Goal: Information Seeking & Learning: Find specific fact

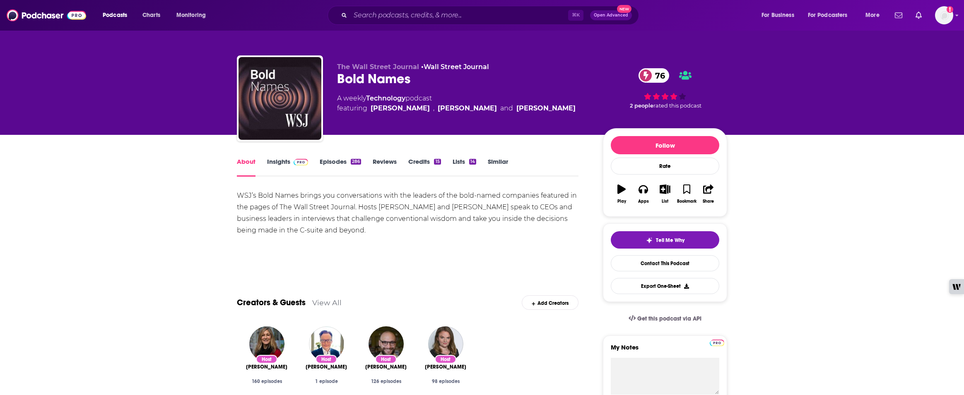
click at [284, 163] on link "Insights" at bounding box center [287, 167] width 41 height 19
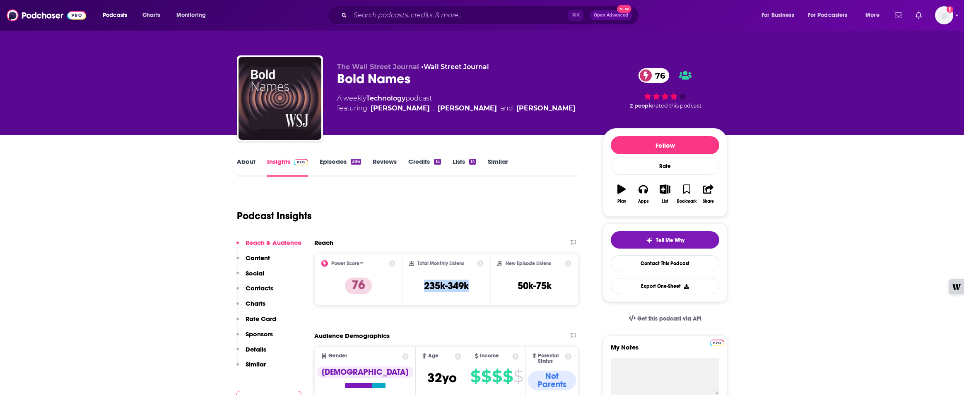
drag, startPoint x: 473, startPoint y: 286, endPoint x: 414, endPoint y: 283, distance: 59.3
click at [414, 283] on div "Total Monthly Listens 235k-349k" at bounding box center [446, 279] width 75 height 38
copy h3 "235k-349k"
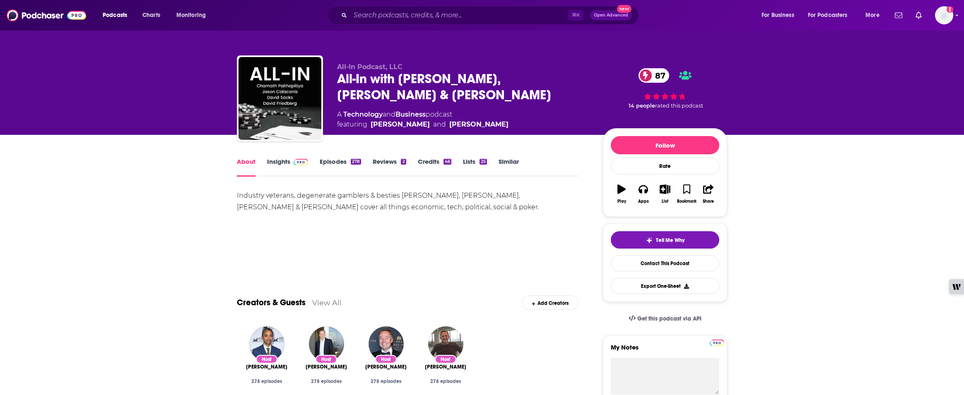
click at [292, 164] on span at bounding box center [299, 162] width 18 height 8
